Goal: Task Accomplishment & Management: Manage account settings

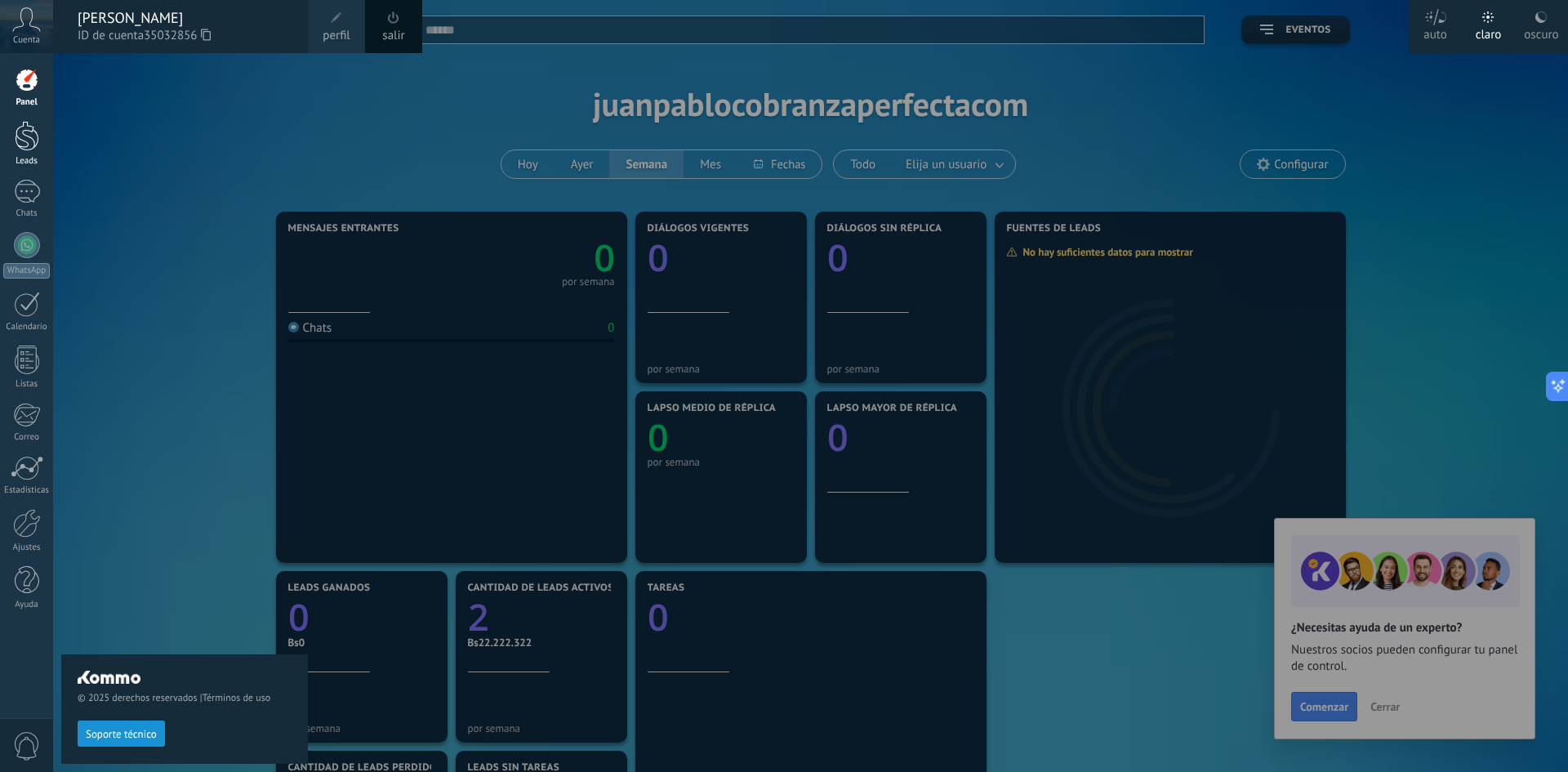
click at [14, 134] on div at bounding box center [26, 136] width 25 height 31
